Goal: Browse casually: Explore the website without a specific task or goal

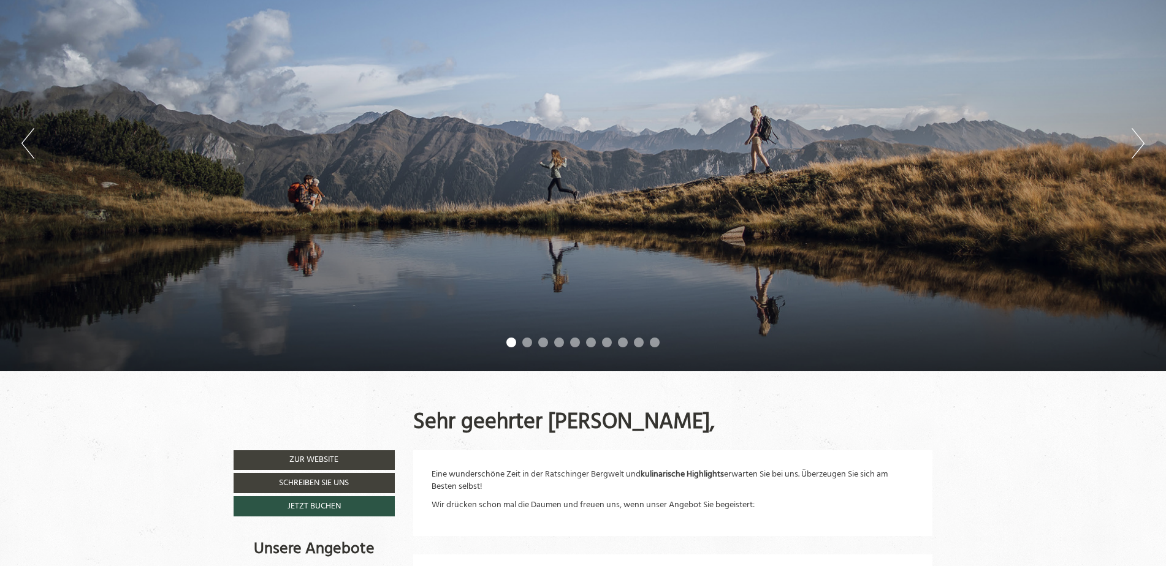
scroll to position [184, 0]
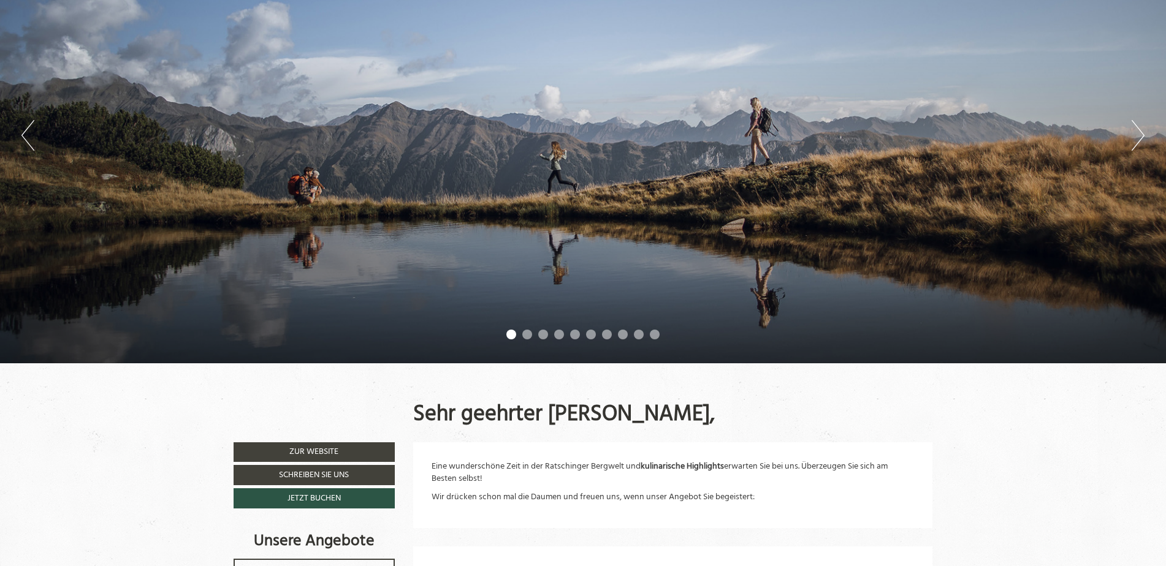
click at [1142, 131] on button "Next" at bounding box center [1137, 135] width 13 height 31
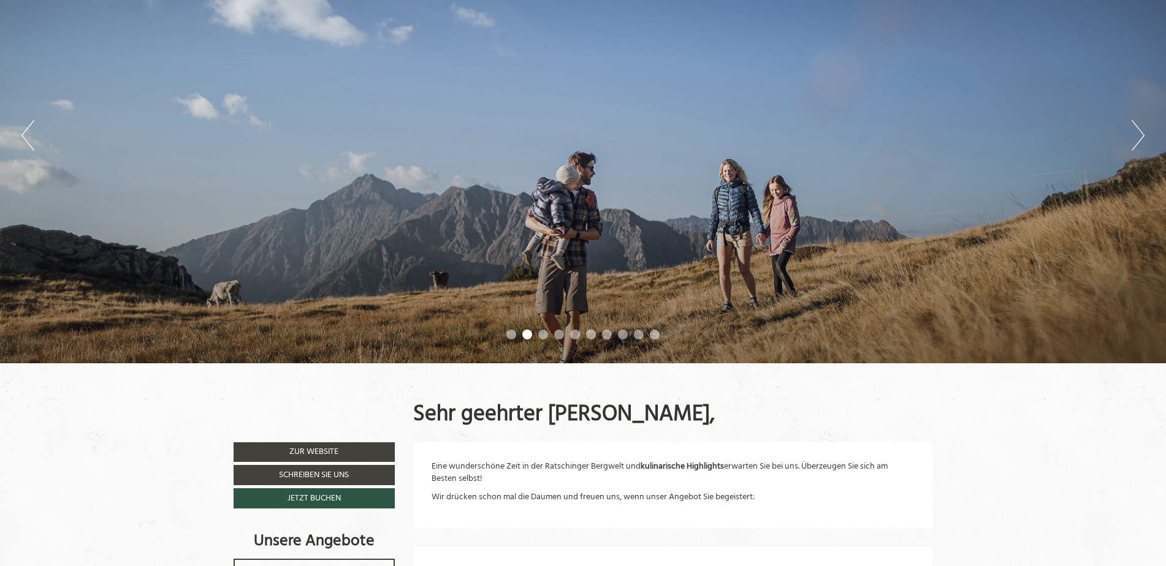
click at [1142, 134] on button "Next" at bounding box center [1137, 135] width 13 height 31
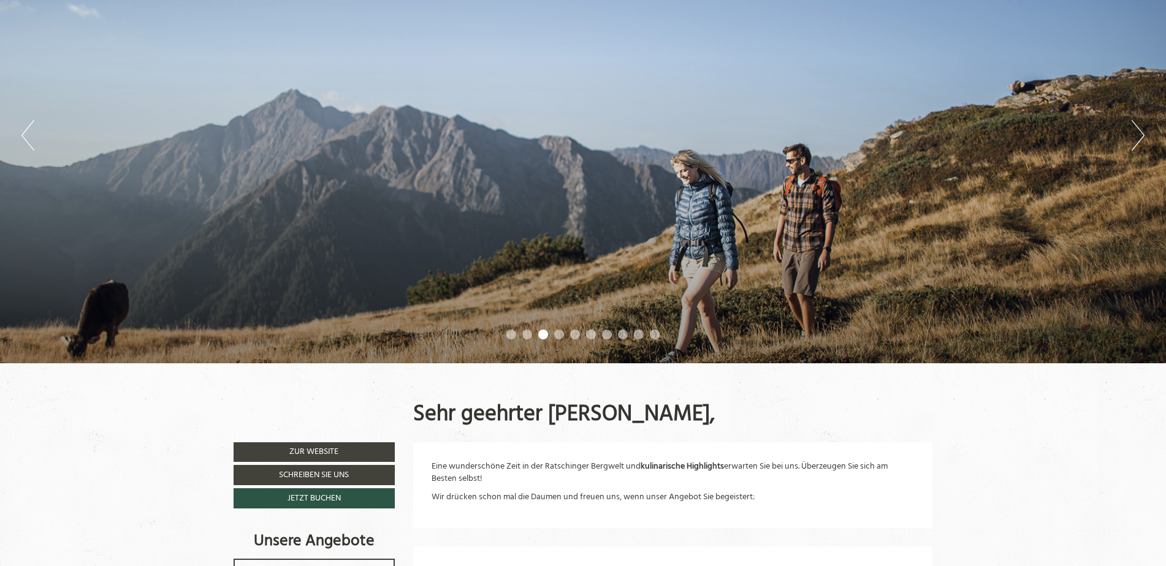
click at [1140, 146] on button "Next" at bounding box center [1137, 135] width 13 height 31
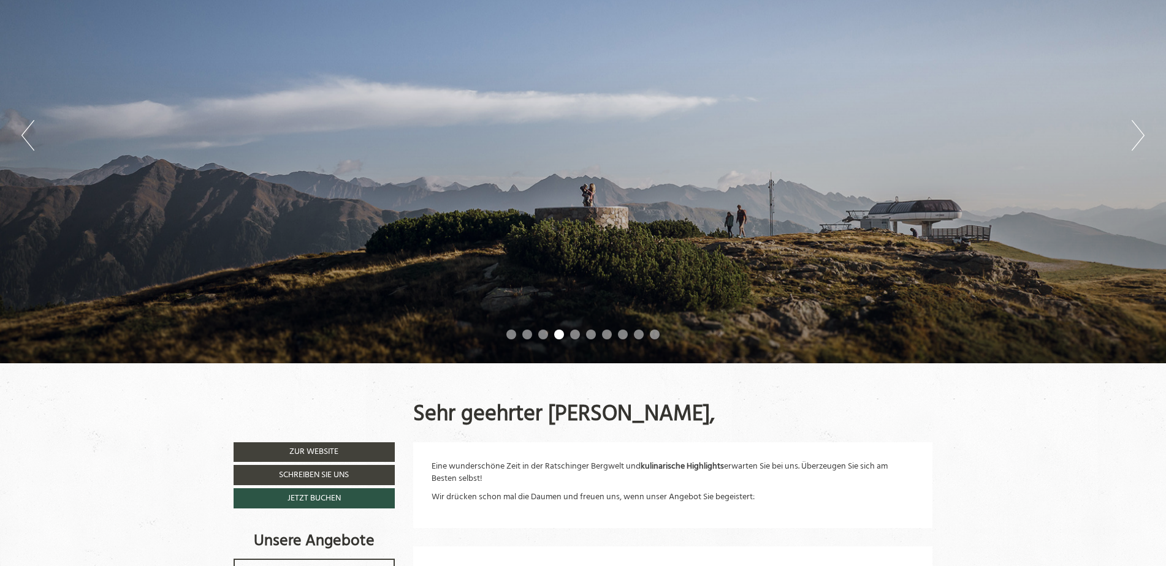
click at [1140, 146] on button "Next" at bounding box center [1137, 135] width 13 height 31
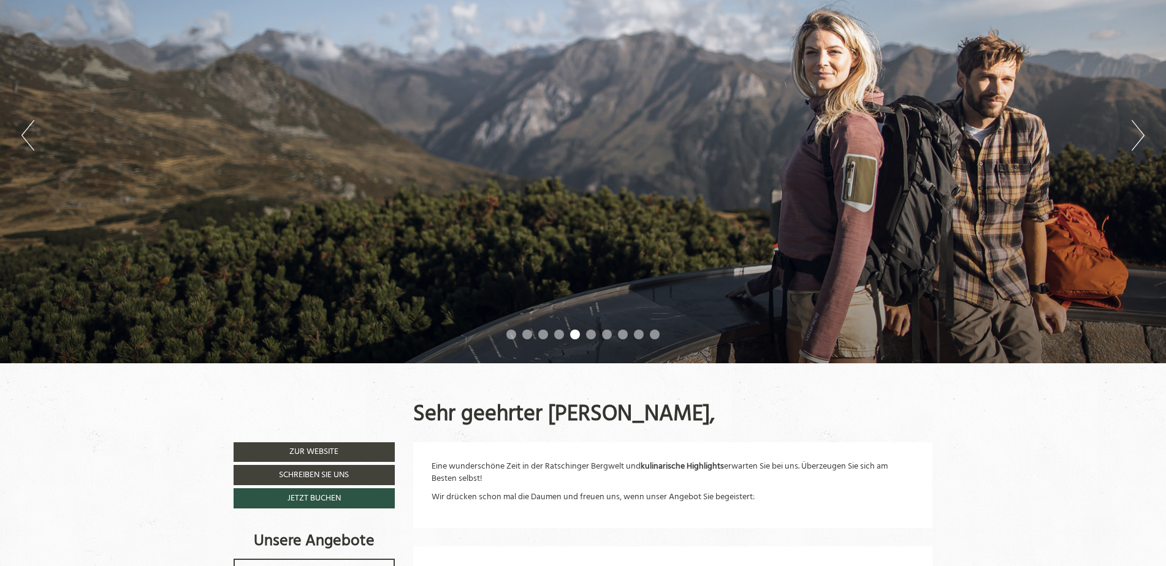
click at [1140, 146] on button "Next" at bounding box center [1137, 135] width 13 height 31
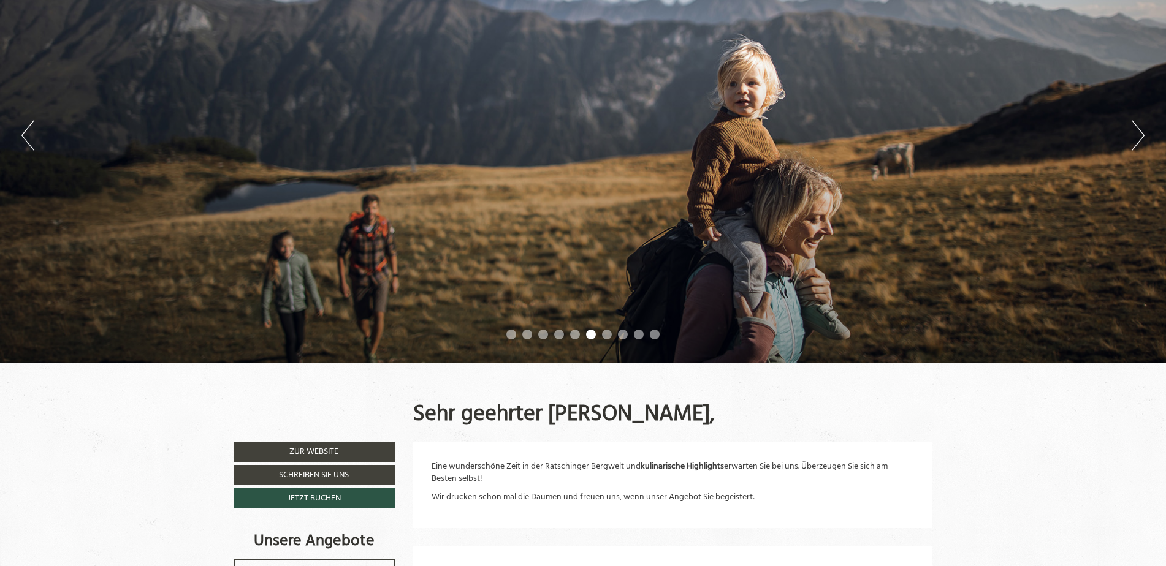
click at [1140, 146] on button "Next" at bounding box center [1137, 135] width 13 height 31
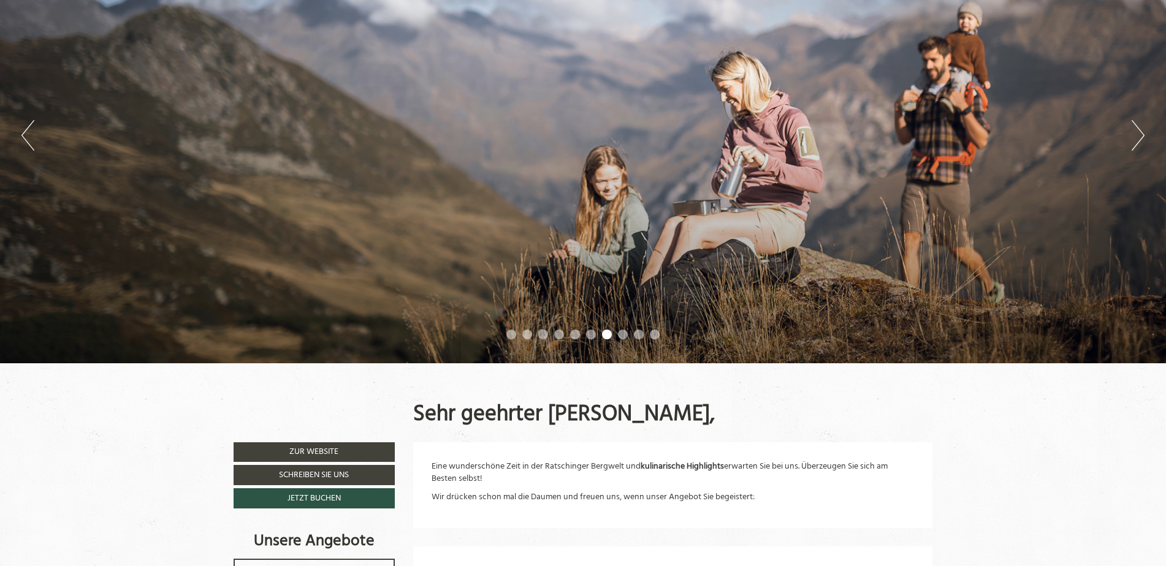
click at [1140, 146] on button "Next" at bounding box center [1137, 135] width 13 height 31
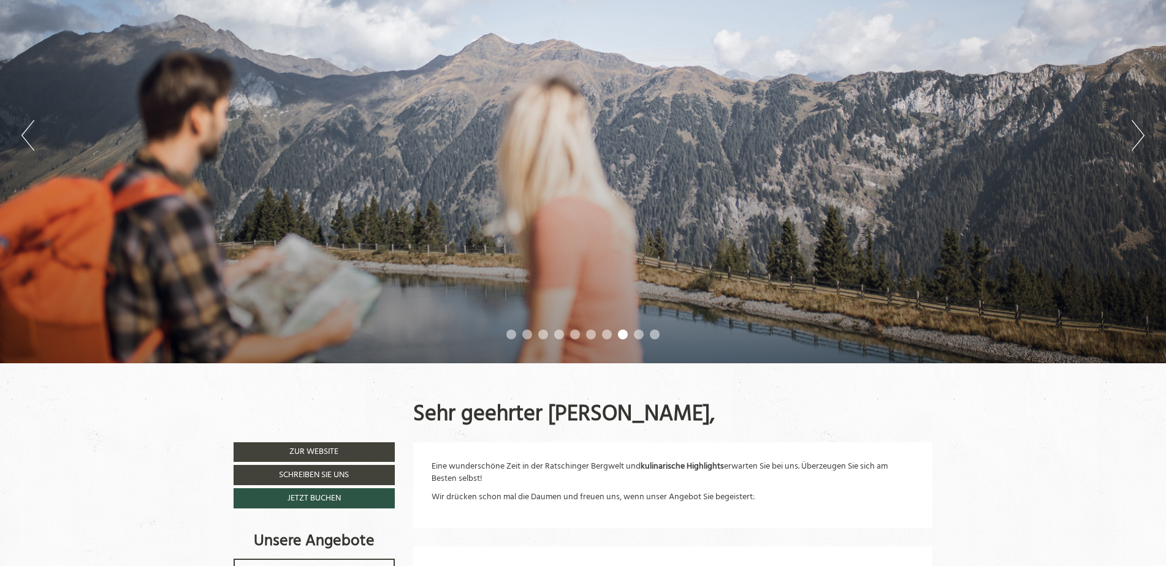
click at [1140, 146] on button "Next" at bounding box center [1137, 135] width 13 height 31
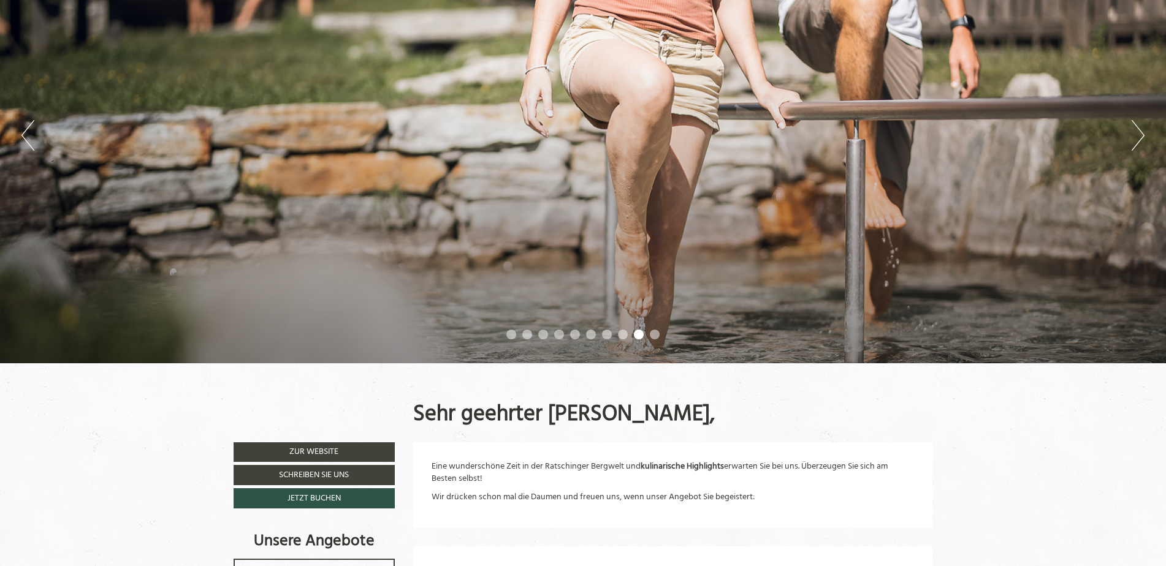
click at [1140, 146] on button "Next" at bounding box center [1137, 135] width 13 height 31
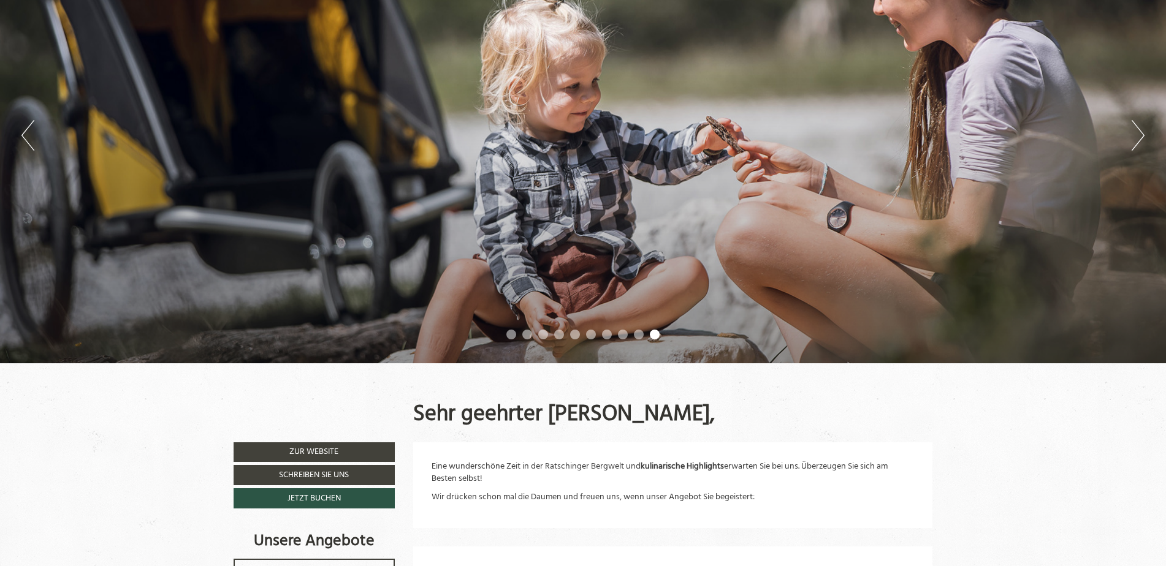
click at [1140, 146] on button "Next" at bounding box center [1137, 135] width 13 height 31
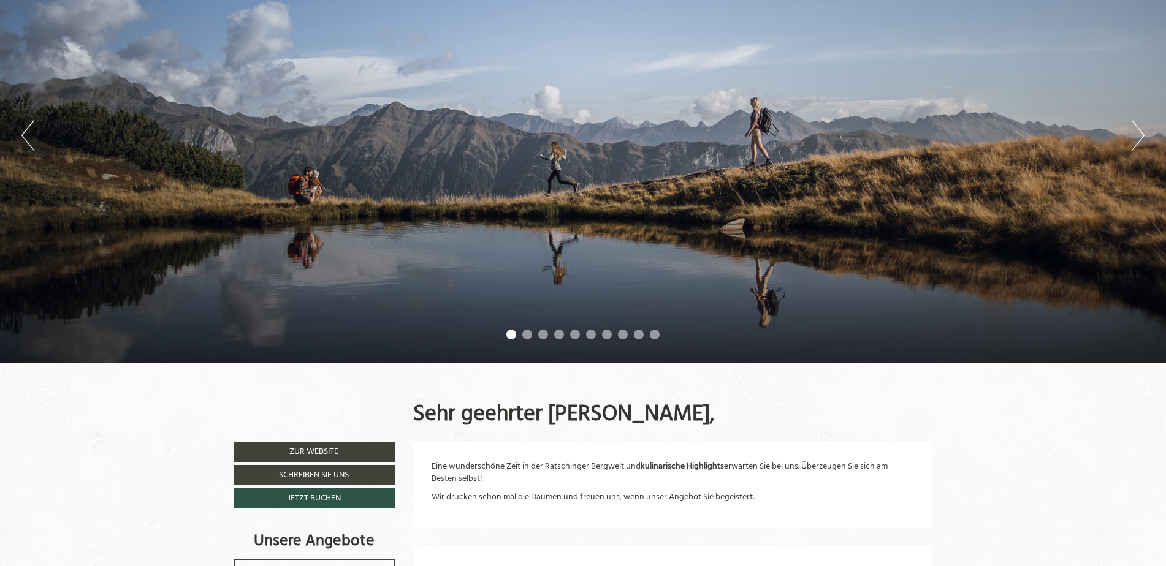
click at [1140, 146] on button "Next" at bounding box center [1137, 135] width 13 height 31
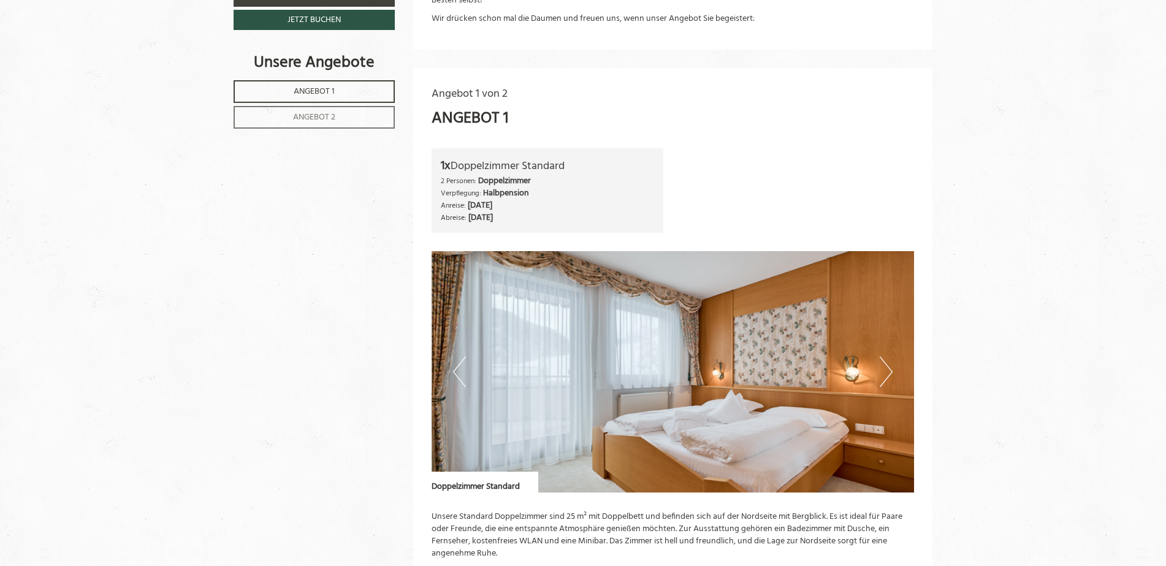
scroll to position [674, 0]
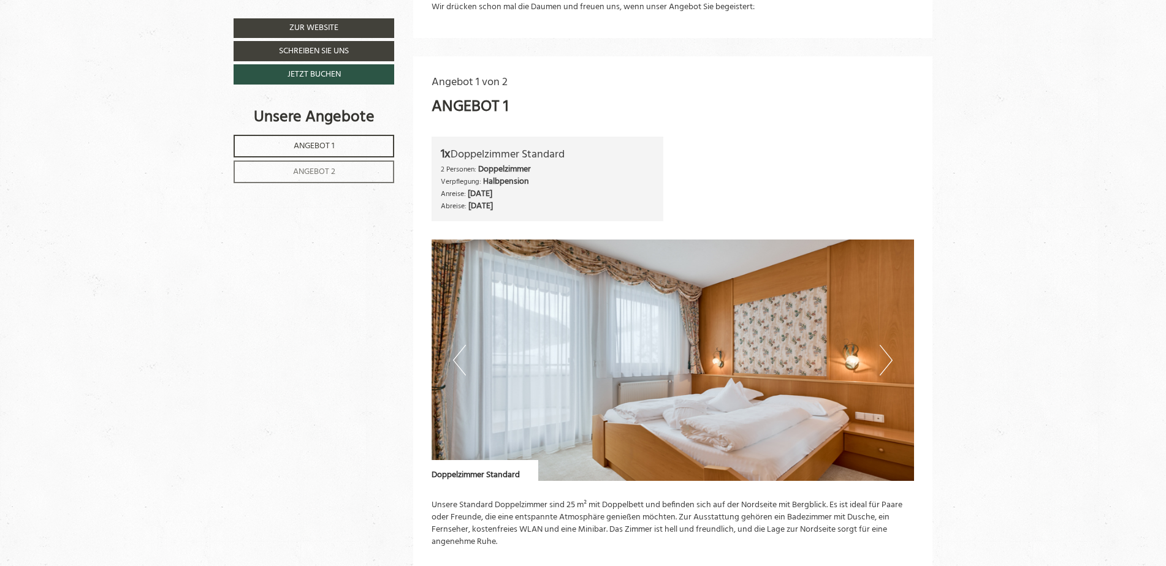
click at [892, 362] on img at bounding box center [672, 360] width 483 height 241
click at [880, 364] on button "Next" at bounding box center [885, 360] width 13 height 31
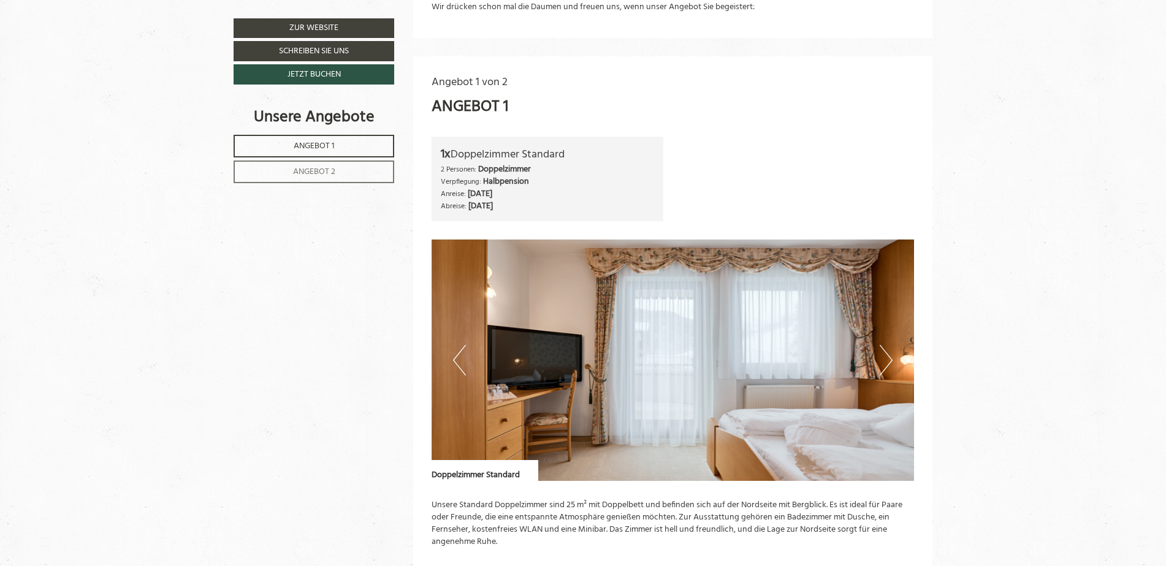
click at [880, 365] on button "Next" at bounding box center [885, 360] width 13 height 31
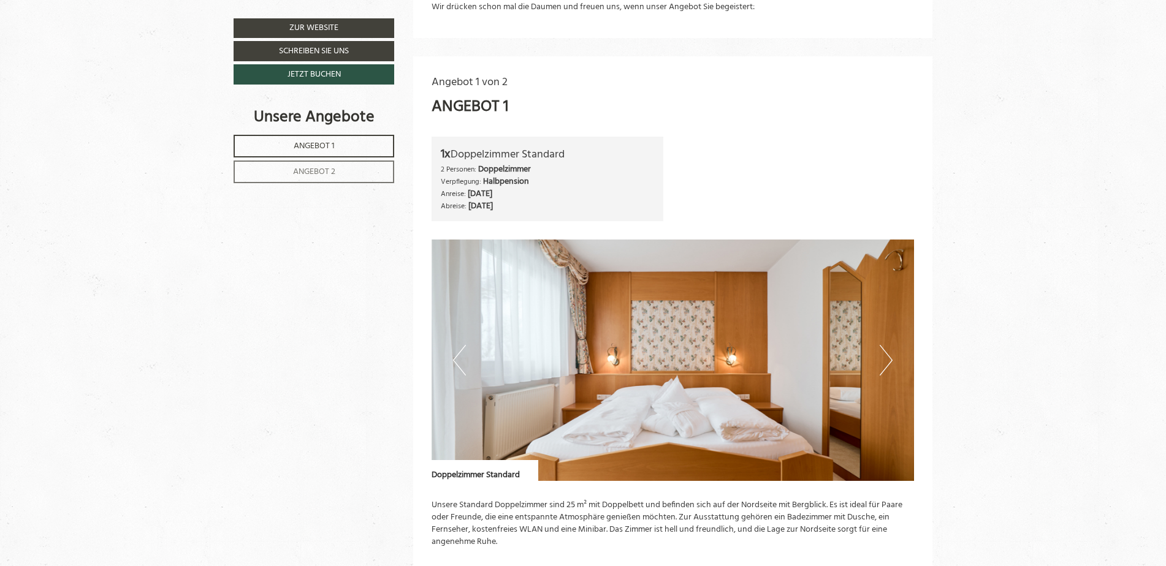
click at [880, 365] on button "Next" at bounding box center [885, 360] width 13 height 31
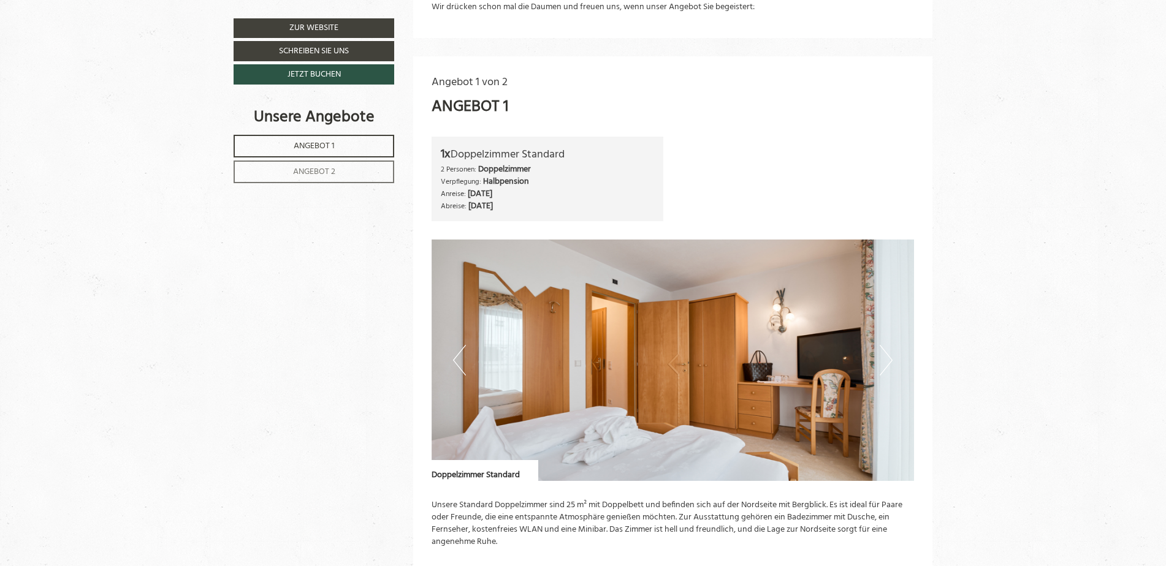
click at [880, 365] on button "Next" at bounding box center [885, 360] width 13 height 31
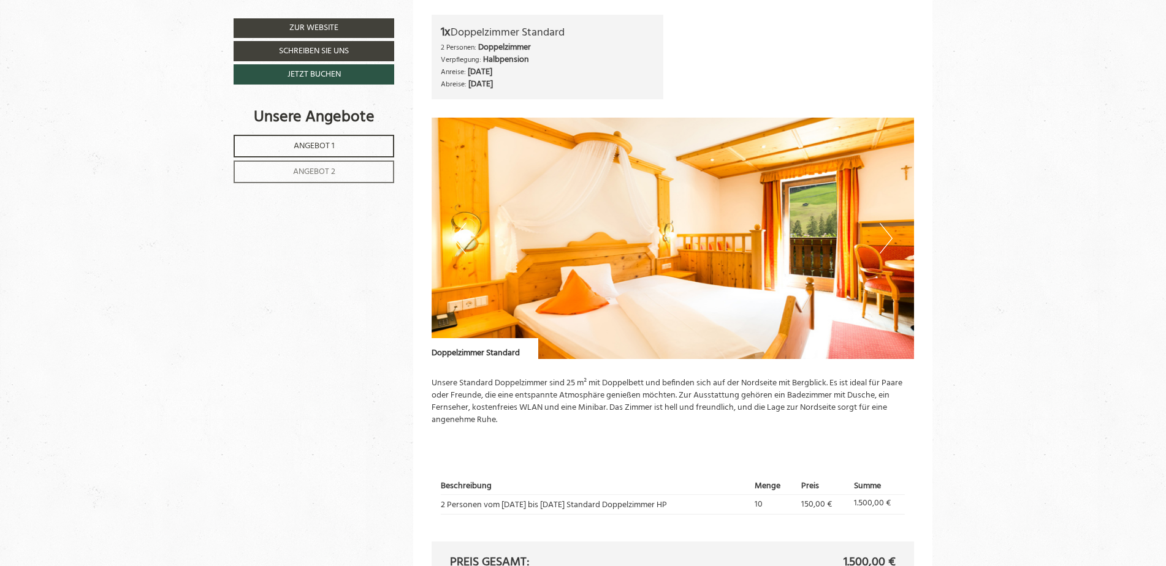
scroll to position [797, 0]
click at [892, 233] on img at bounding box center [672, 237] width 483 height 241
click at [889, 240] on button "Next" at bounding box center [885, 237] width 13 height 31
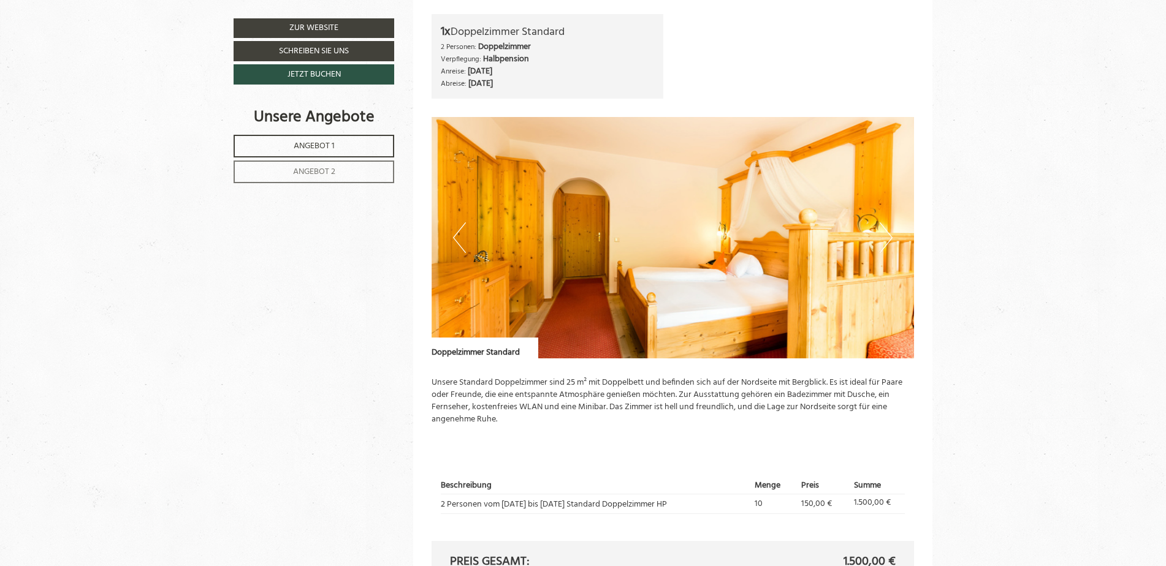
click at [889, 240] on button "Next" at bounding box center [885, 237] width 13 height 31
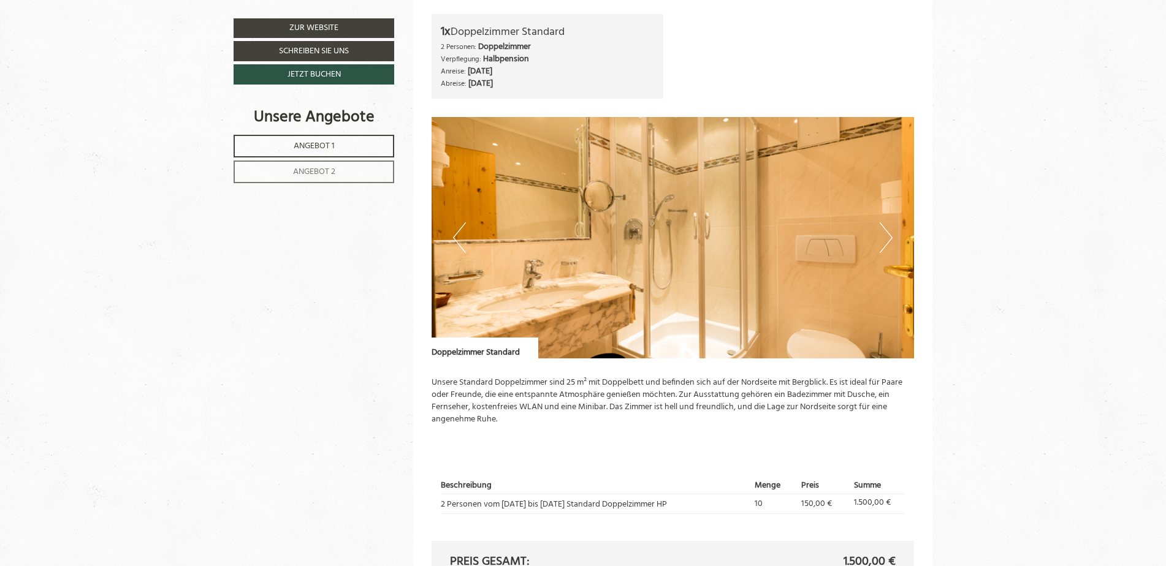
click at [889, 240] on button "Next" at bounding box center [885, 237] width 13 height 31
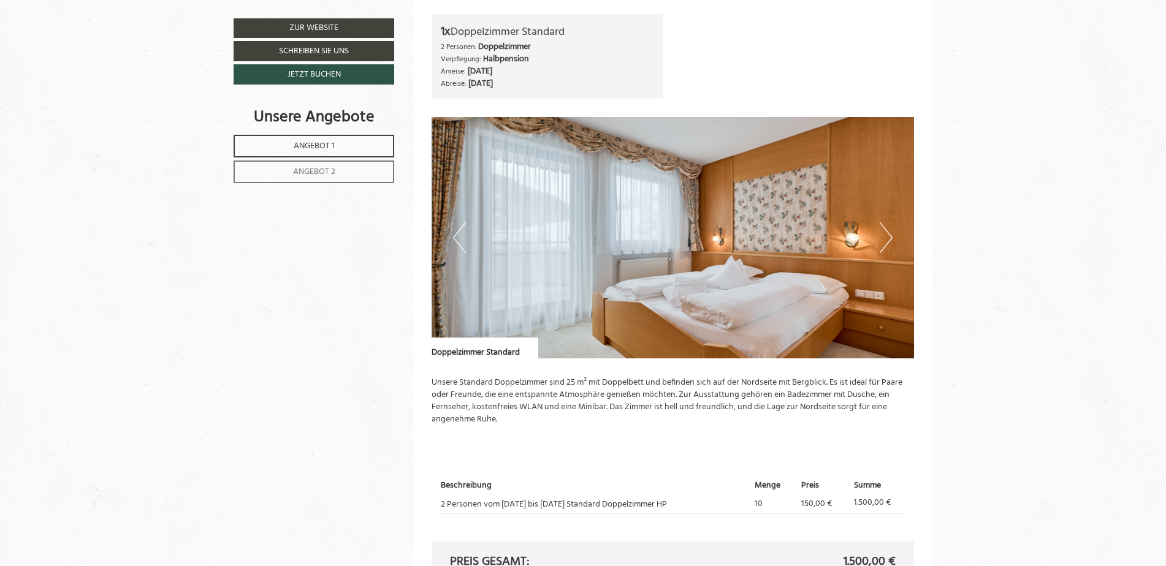
click at [889, 240] on button "Next" at bounding box center [885, 237] width 13 height 31
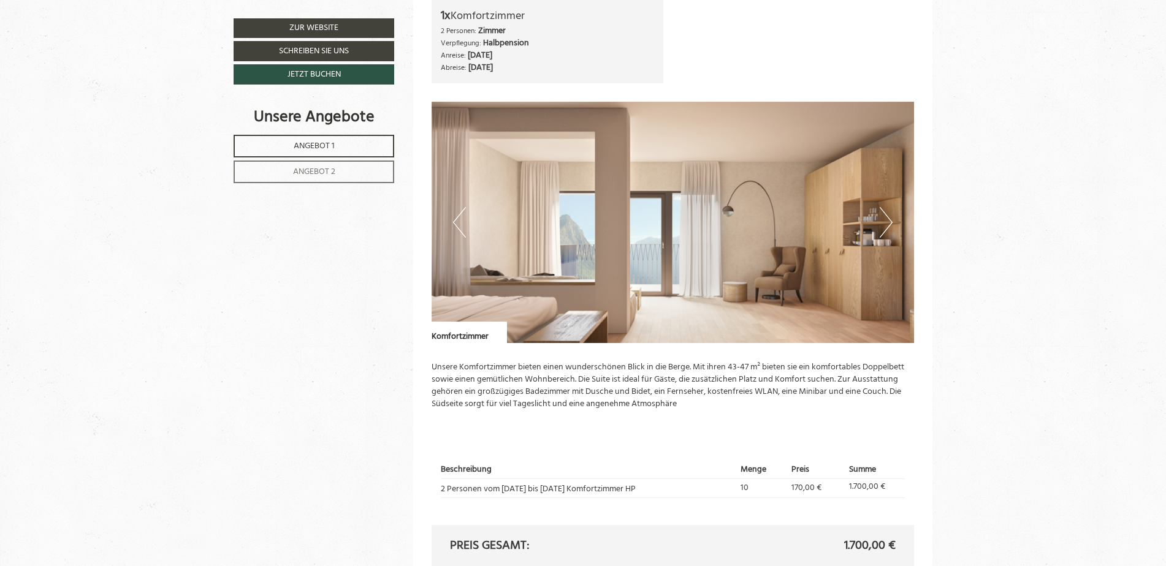
scroll to position [1532, 0]
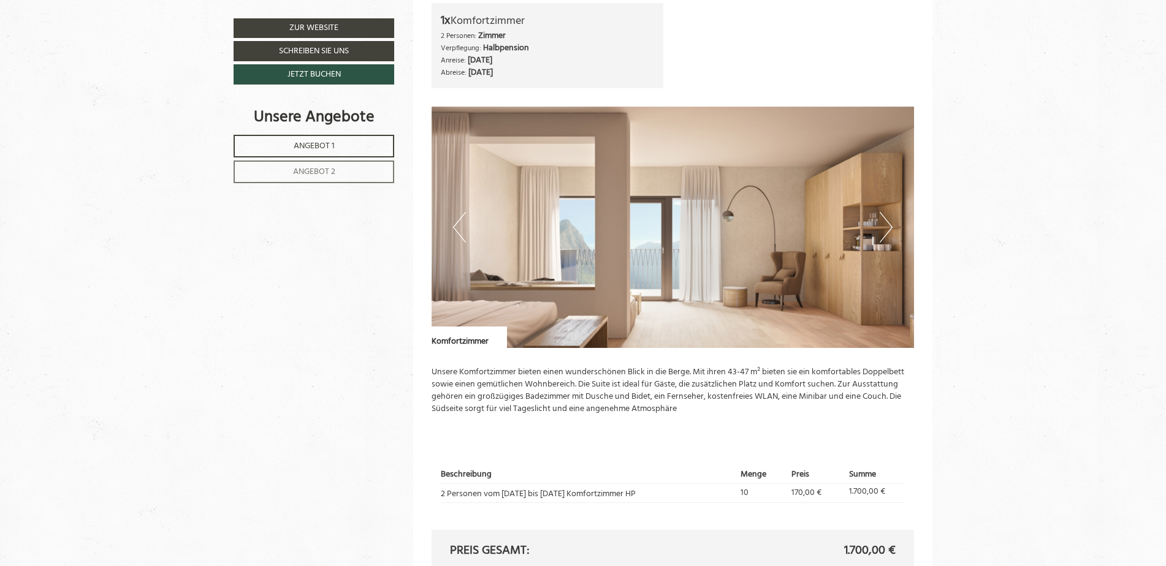
click at [888, 238] on button "Next" at bounding box center [885, 227] width 13 height 31
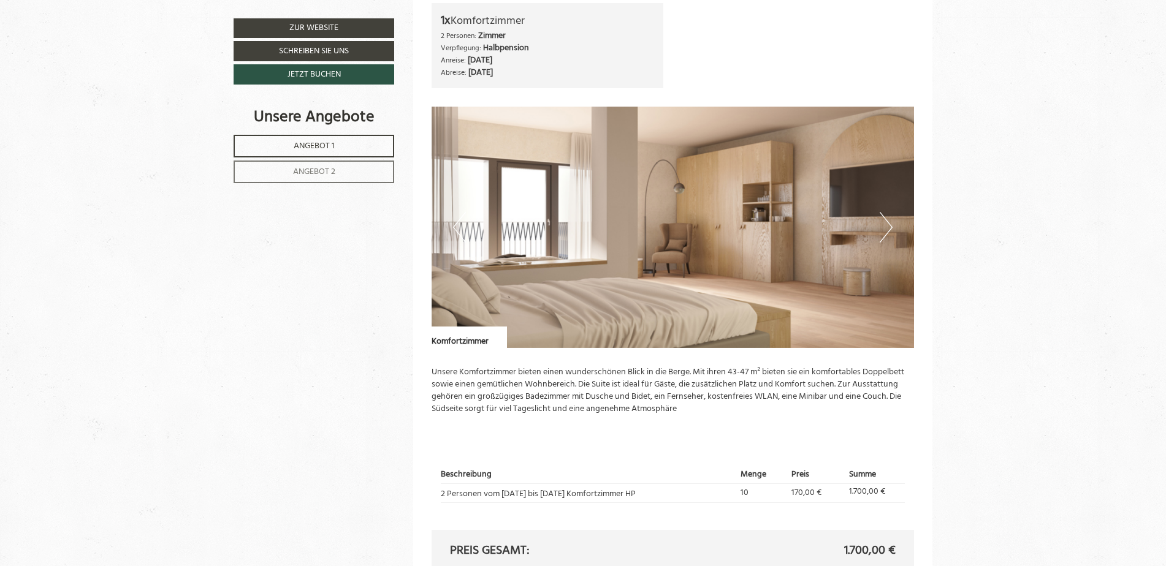
click at [888, 240] on button "Next" at bounding box center [885, 227] width 13 height 31
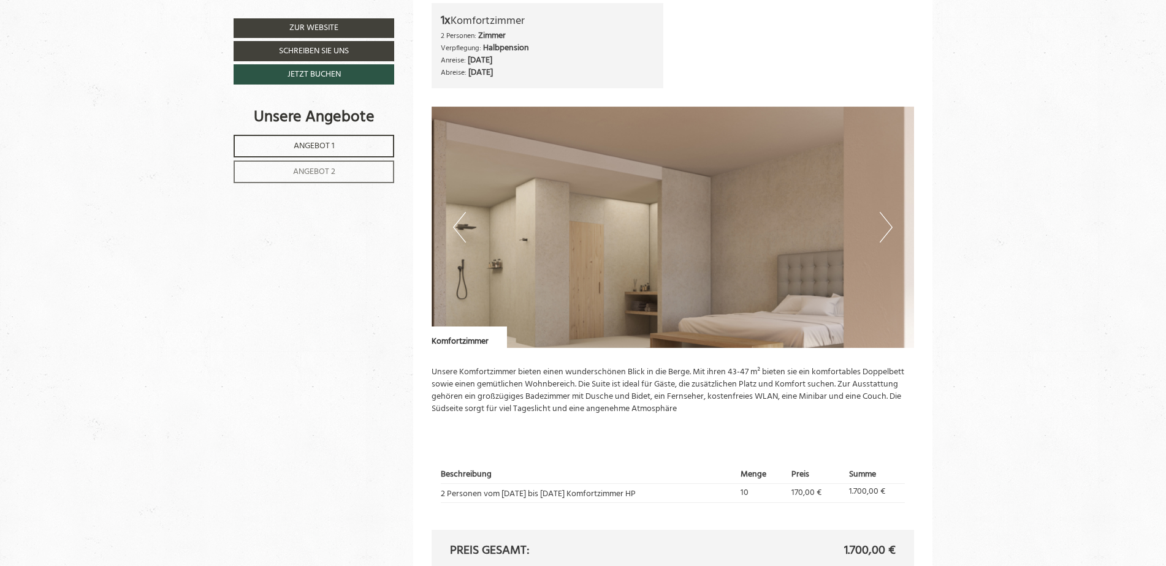
click at [888, 234] on button "Next" at bounding box center [885, 227] width 13 height 31
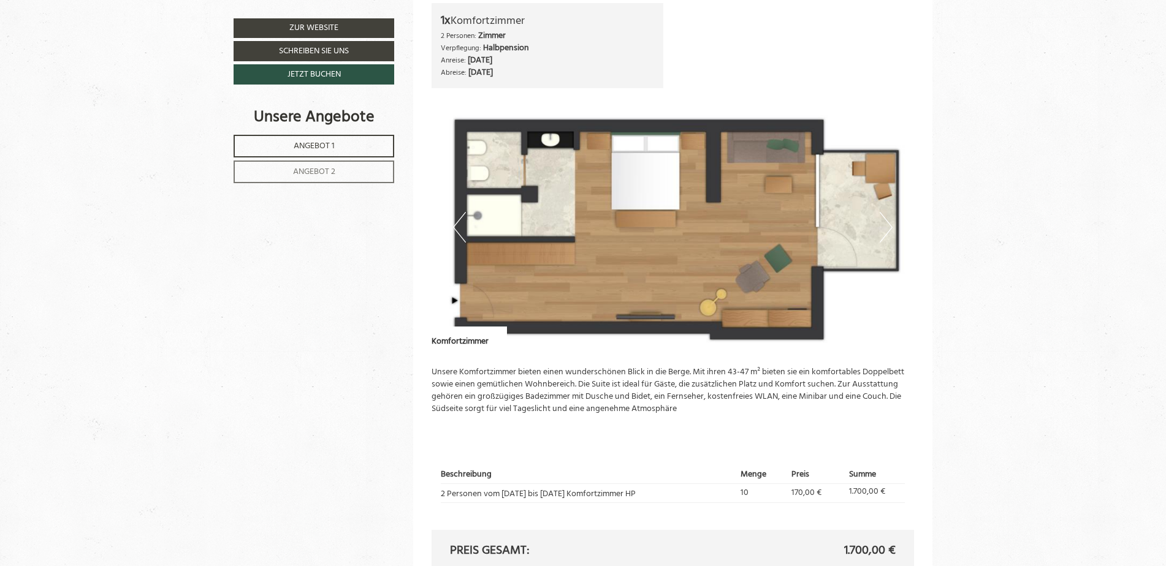
click at [889, 246] on img at bounding box center [672, 227] width 483 height 241
click at [884, 226] on button "Next" at bounding box center [885, 227] width 13 height 31
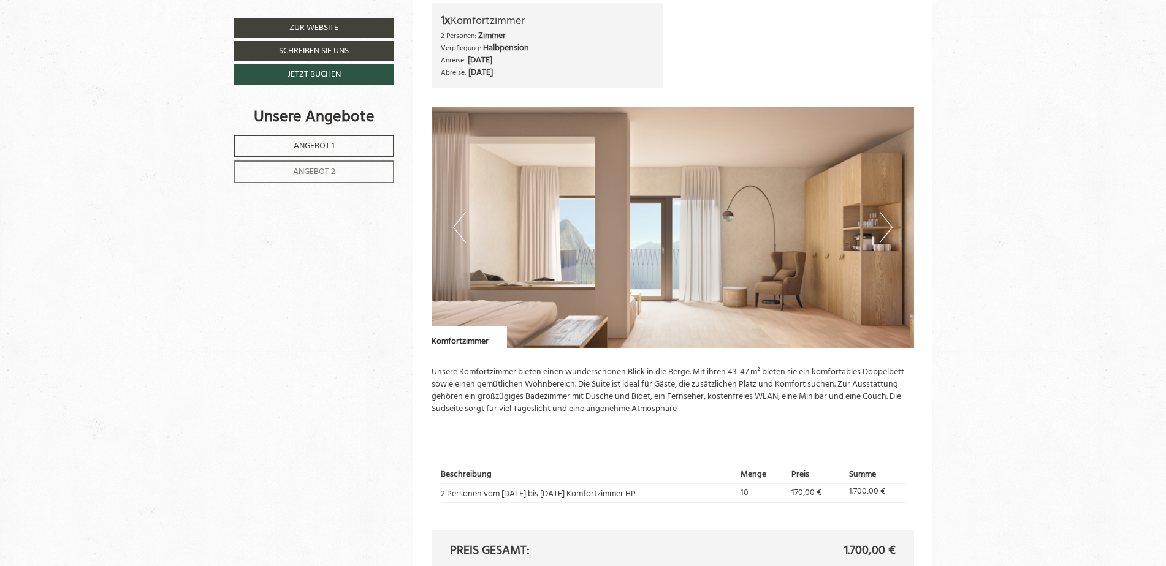
click at [885, 227] on button "Next" at bounding box center [885, 227] width 13 height 31
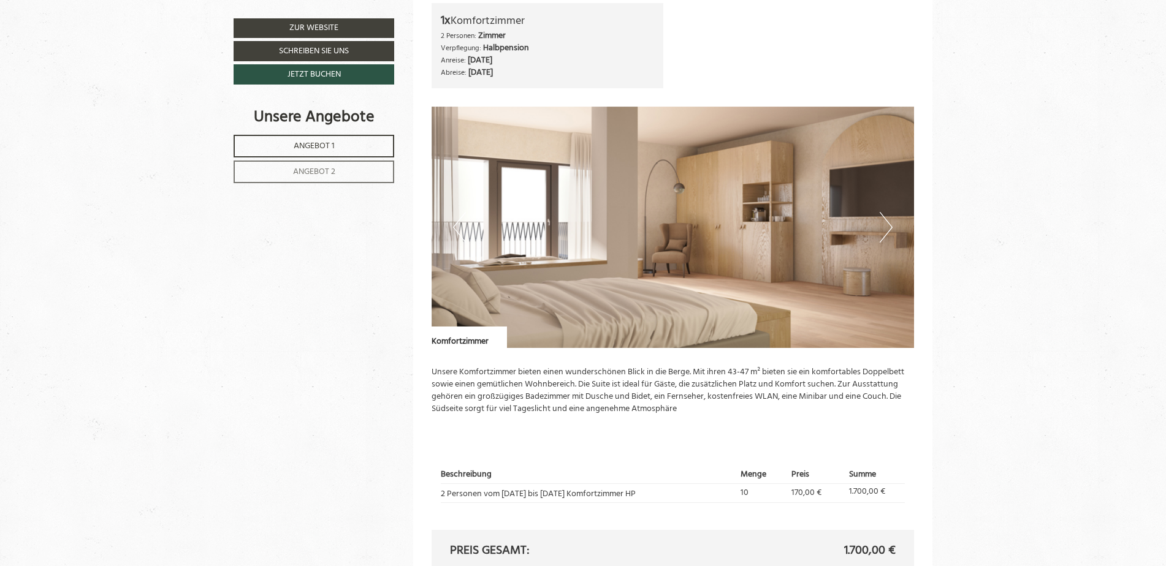
click at [885, 227] on button "Next" at bounding box center [885, 227] width 13 height 31
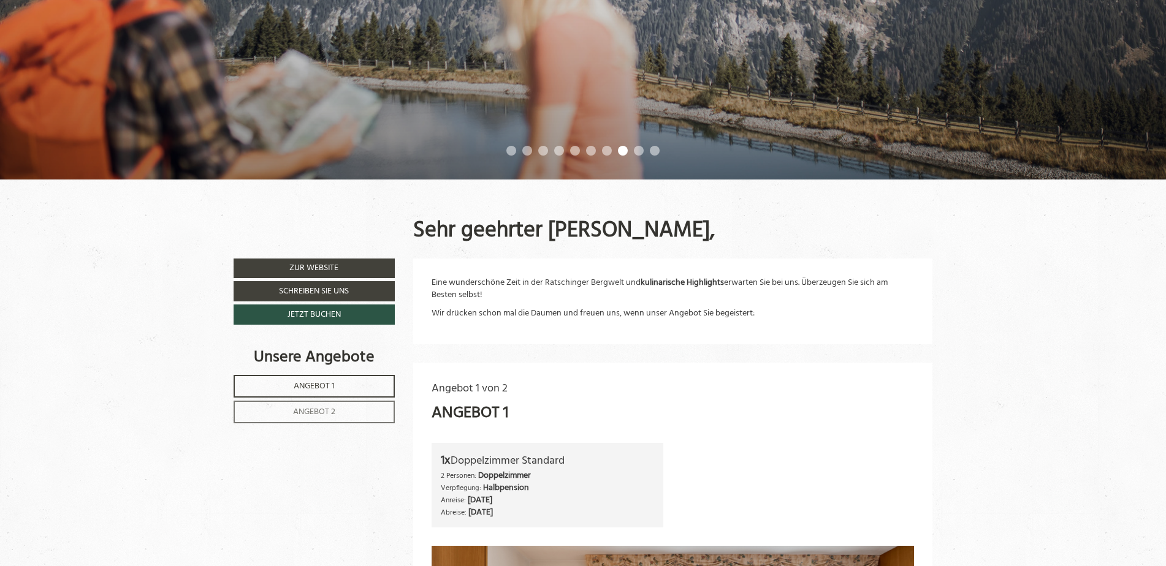
scroll to position [0, 0]
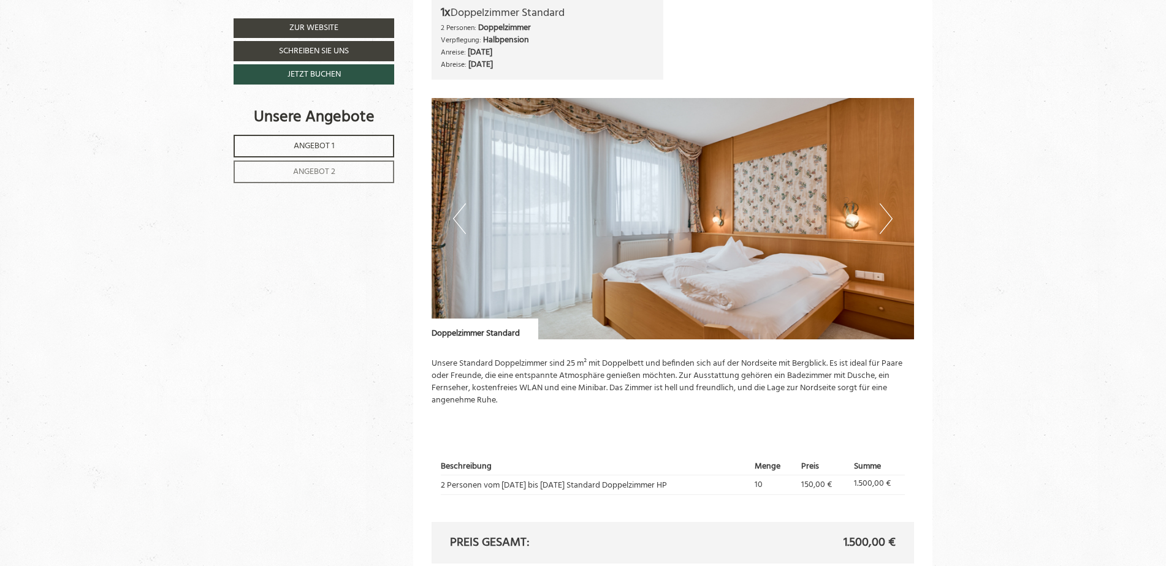
scroll to position [797, 0]
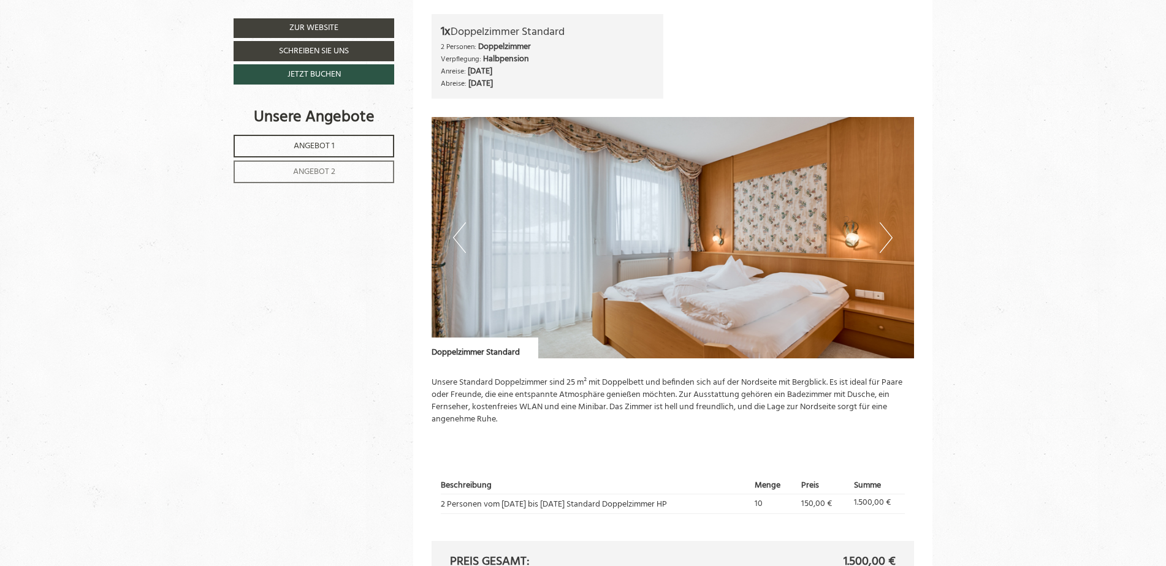
click at [889, 238] on button "Next" at bounding box center [885, 237] width 13 height 31
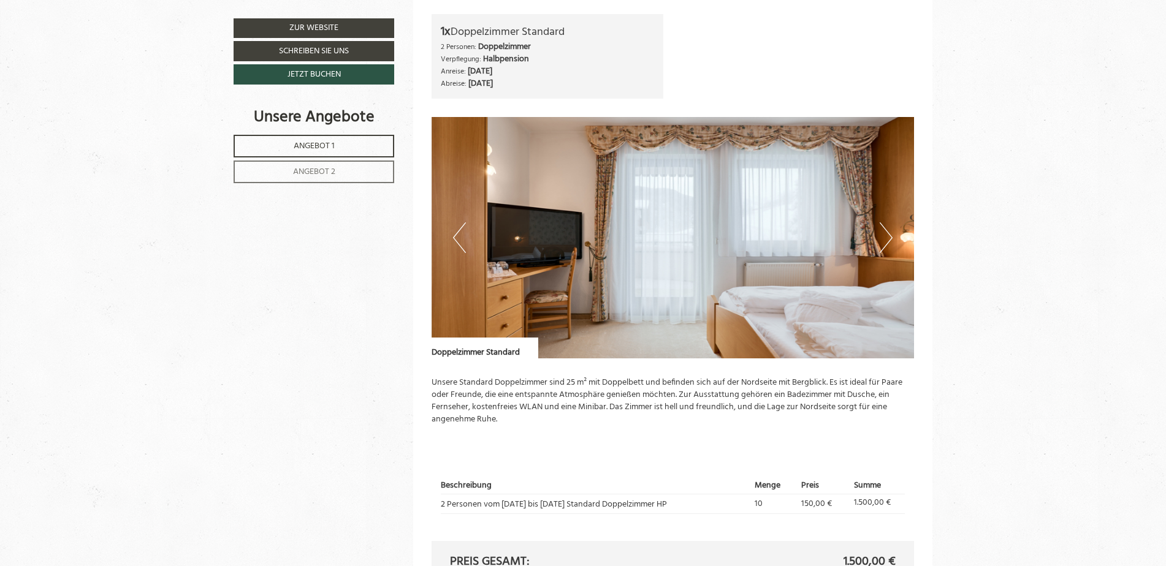
click at [889, 238] on button "Next" at bounding box center [885, 237] width 13 height 31
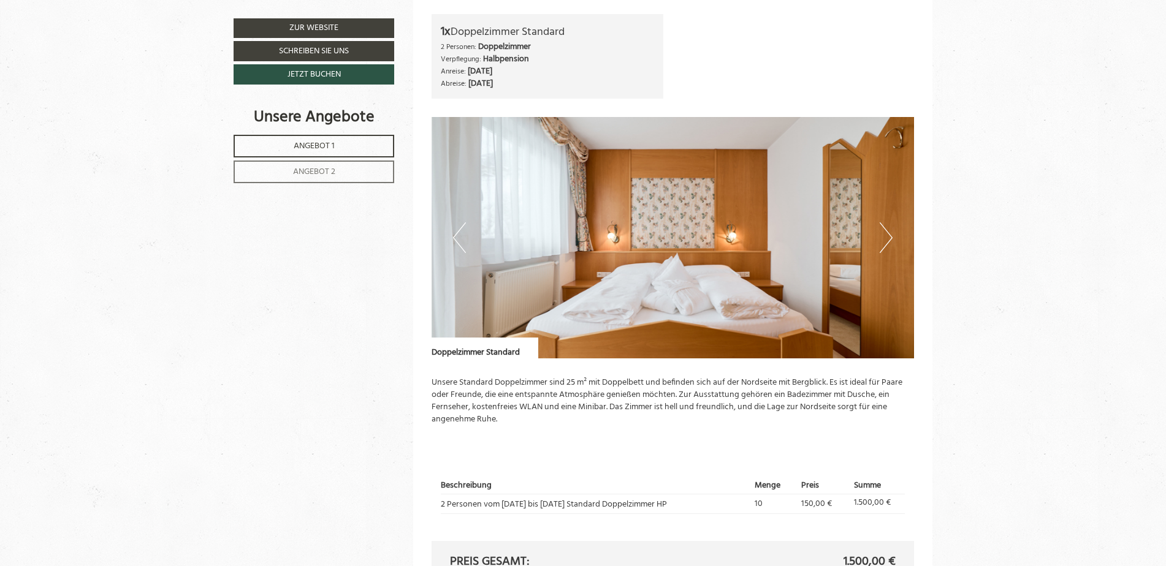
click at [889, 238] on button "Next" at bounding box center [885, 237] width 13 height 31
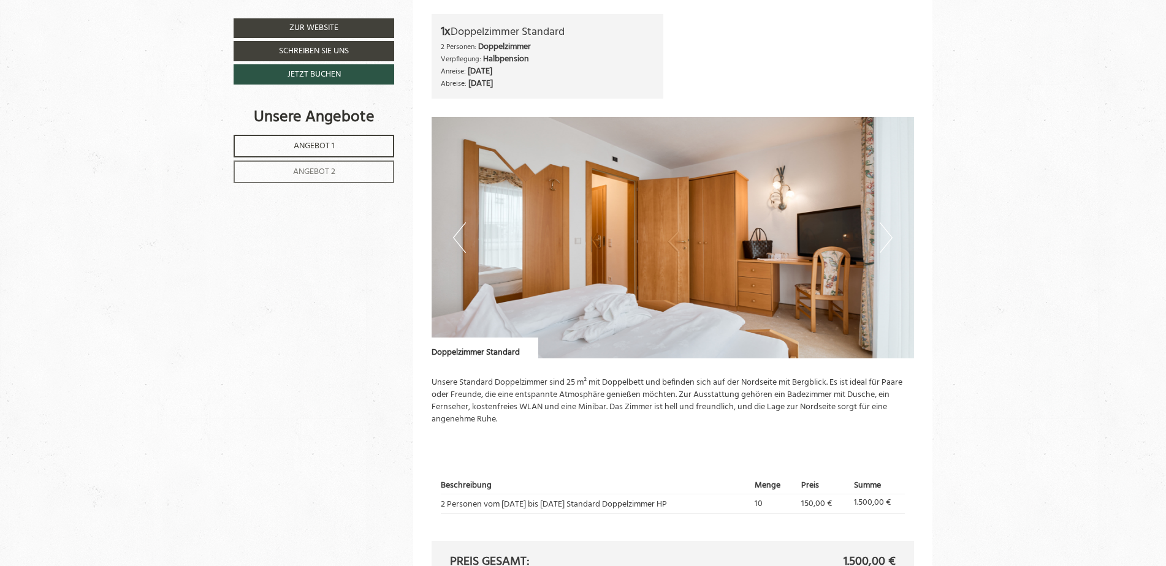
click at [889, 238] on button "Next" at bounding box center [885, 237] width 13 height 31
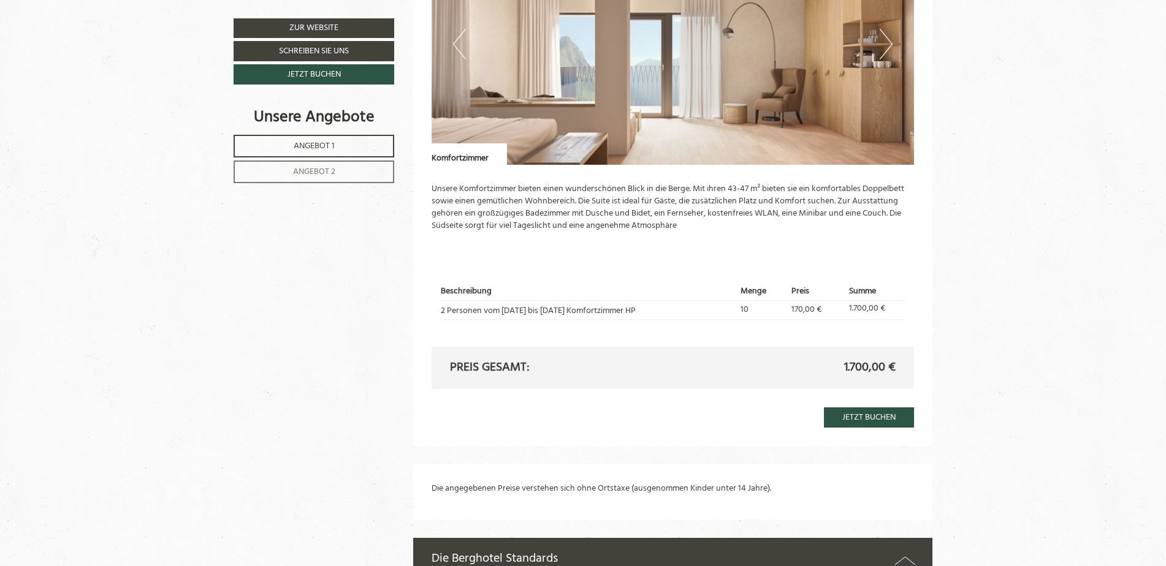
scroll to position [1716, 0]
